Goal: Check status

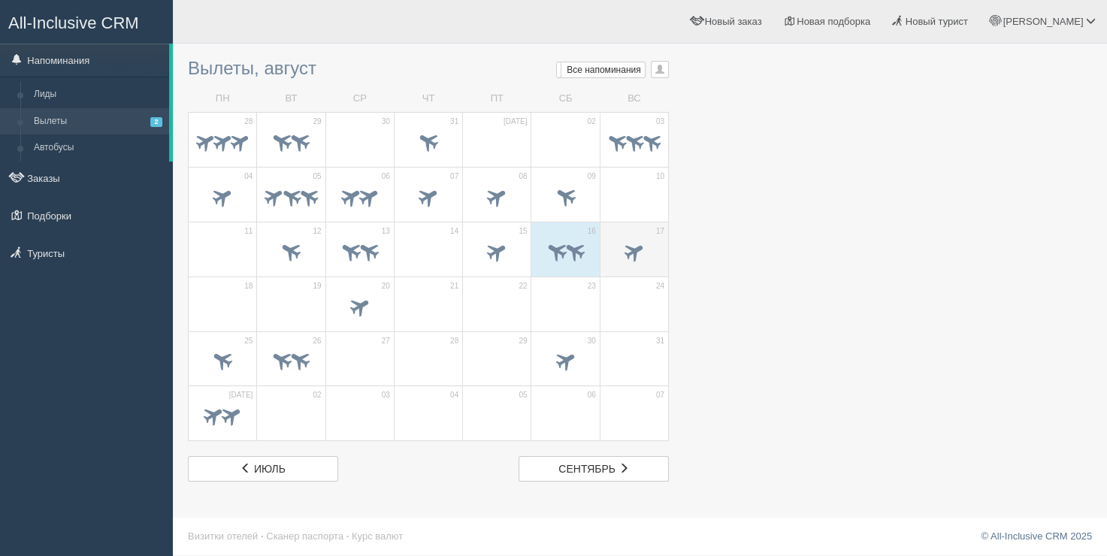
click at [600, 258] on td "17" at bounding box center [634, 249] width 68 height 55
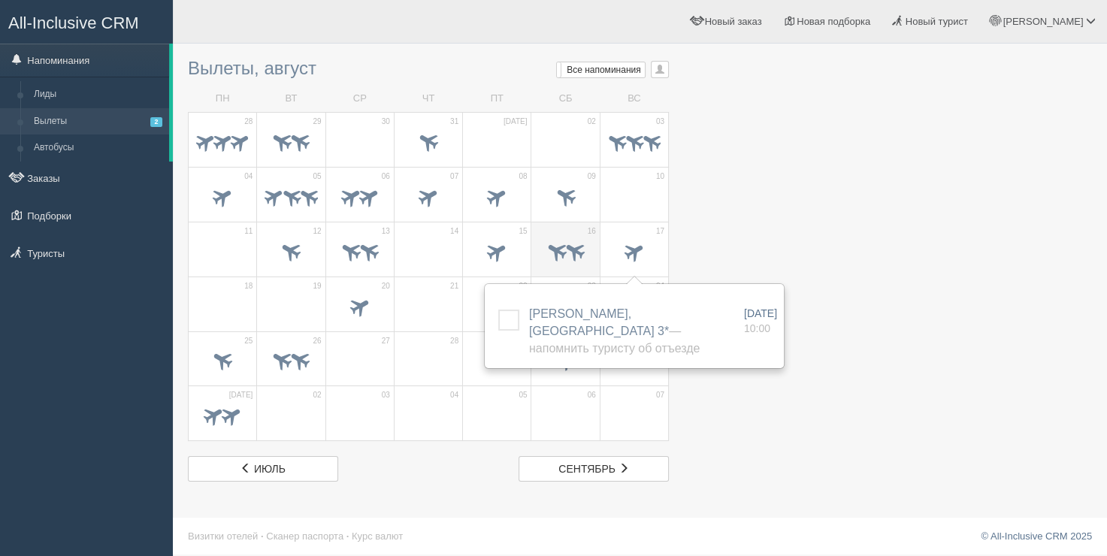
click at [589, 255] on span at bounding box center [565, 253] width 53 height 26
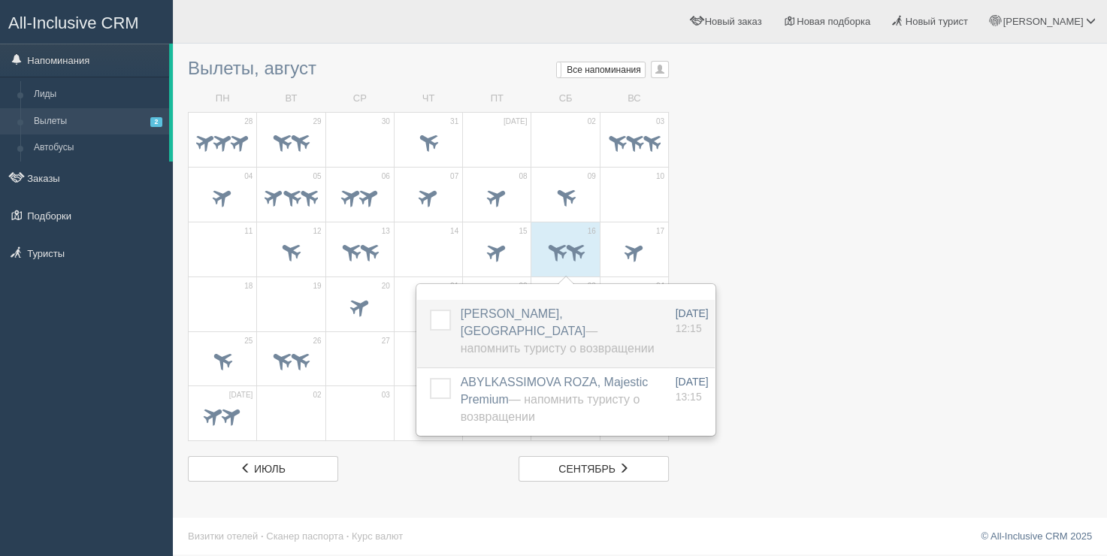
drag, startPoint x: 440, startPoint y: 325, endPoint x: 440, endPoint y: 343, distance: 18.0
click at [430, 310] on label at bounding box center [430, 310] width 0 height 0
click at [0, 0] on input "checkbox" at bounding box center [0, 0] width 0 height 0
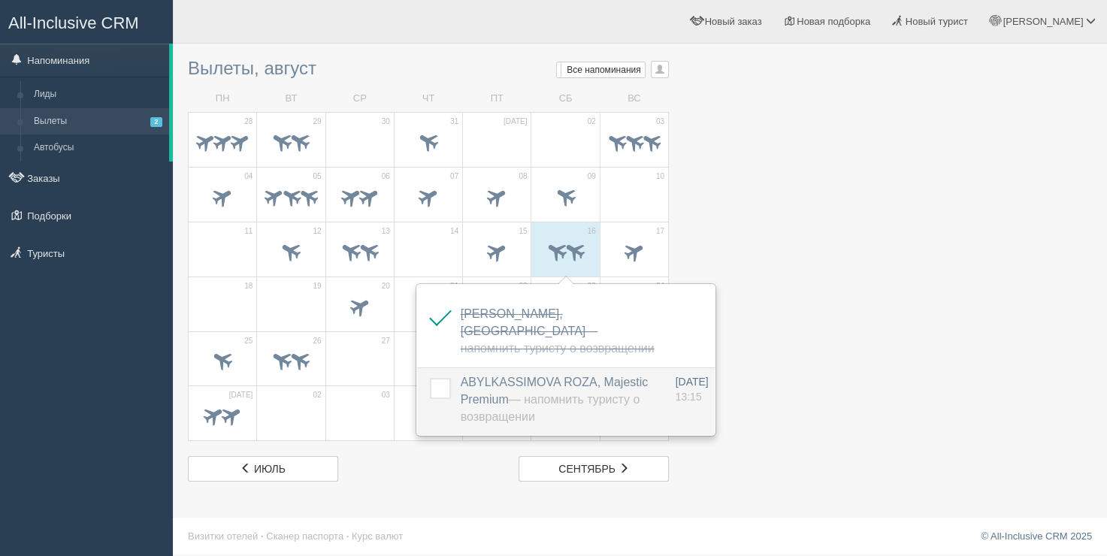
drag, startPoint x: 435, startPoint y: 385, endPoint x: 455, endPoint y: 382, distance: 19.8
click at [430, 378] on label at bounding box center [430, 378] width 0 height 0
click at [0, 0] on input "checkbox" at bounding box center [0, 0] width 0 height 0
click at [627, 242] on span at bounding box center [634, 253] width 53 height 26
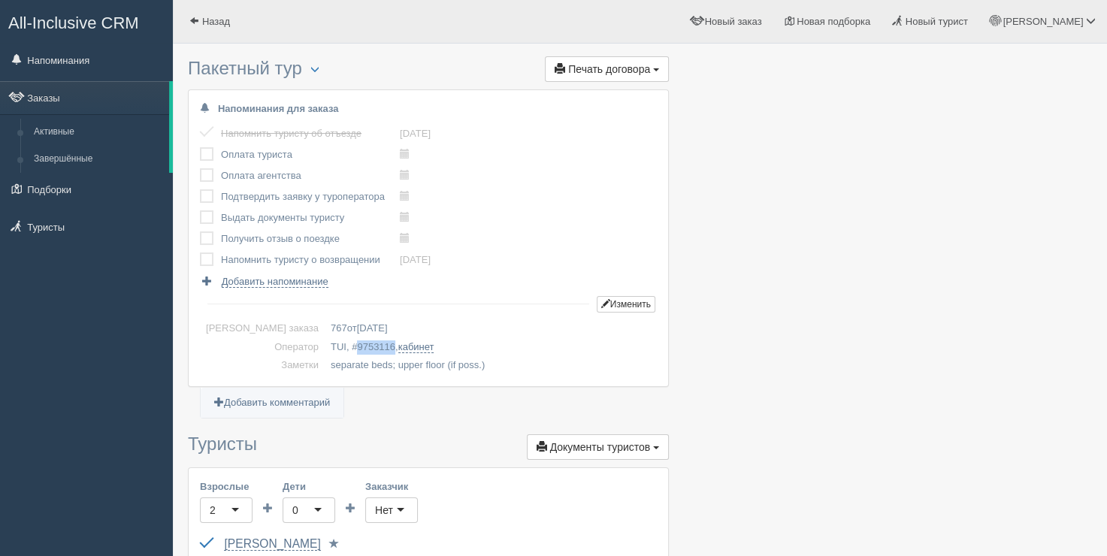
click at [357, 343] on span "9753116" at bounding box center [376, 346] width 38 height 11
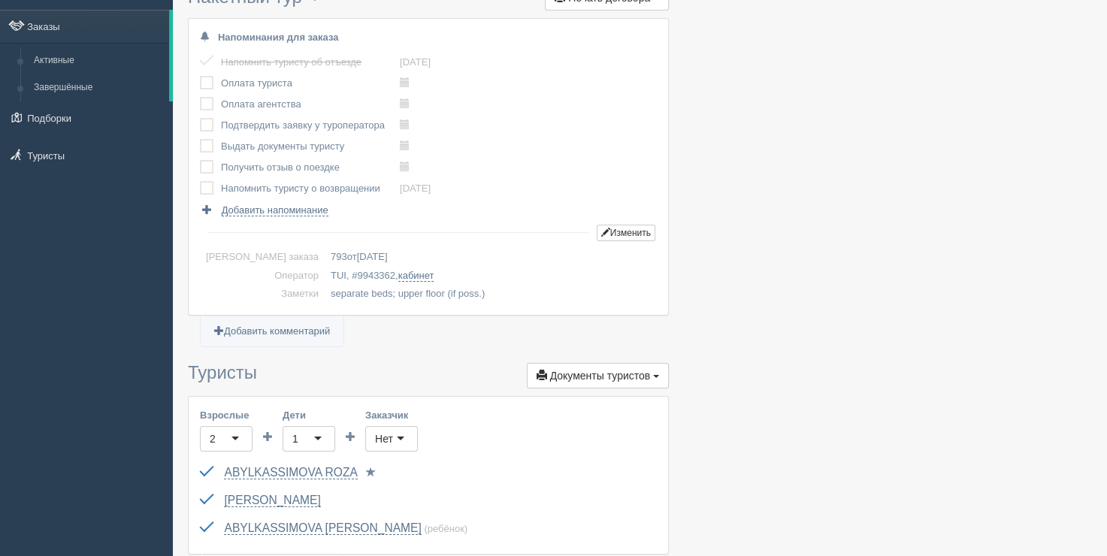
scroll to position [75, 0]
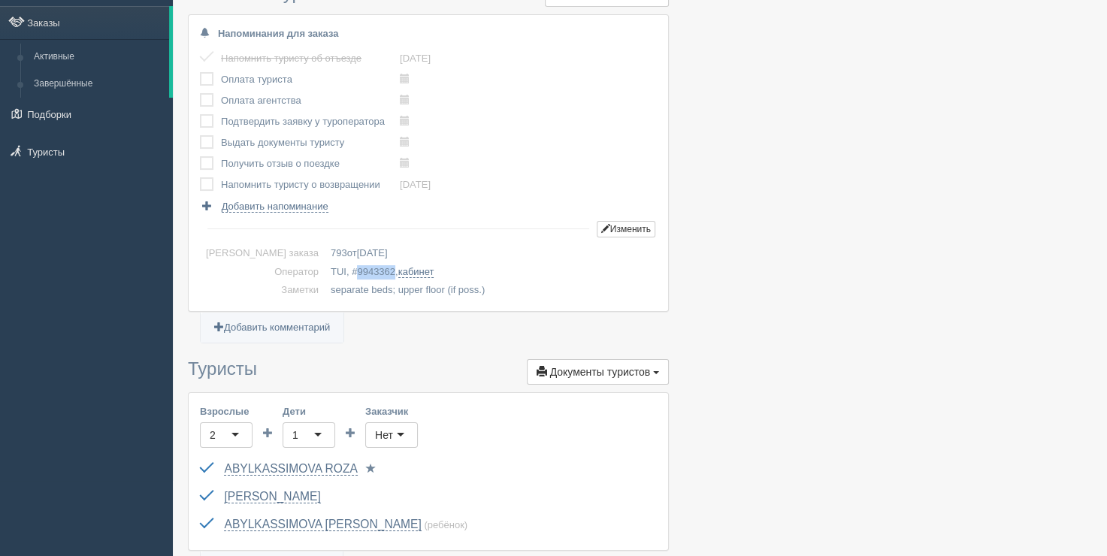
click at [357, 266] on span "9943362" at bounding box center [376, 271] width 38 height 11
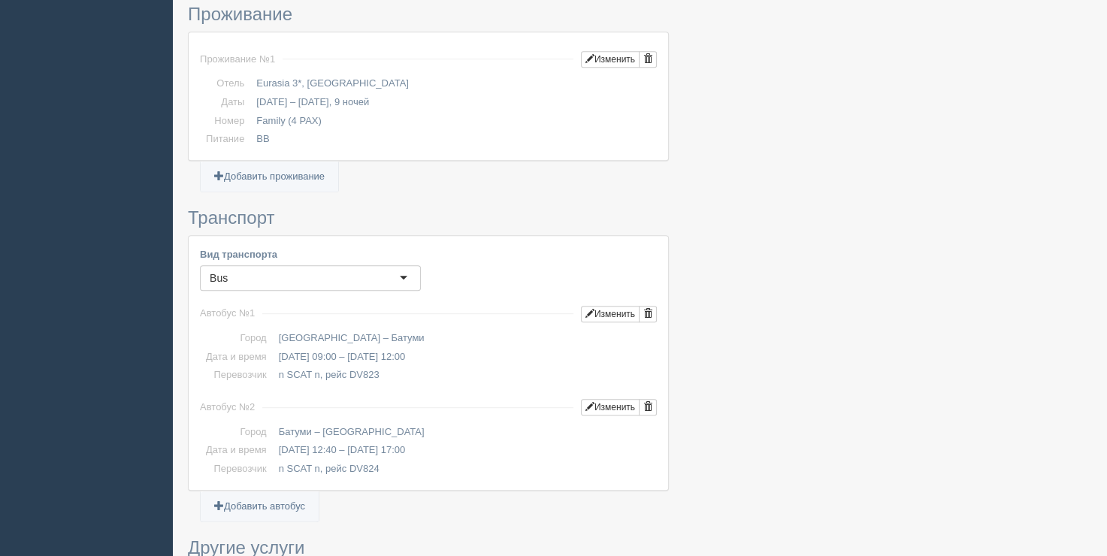
scroll to position [751, 0]
